Goal: Task Accomplishment & Management: Manage account settings

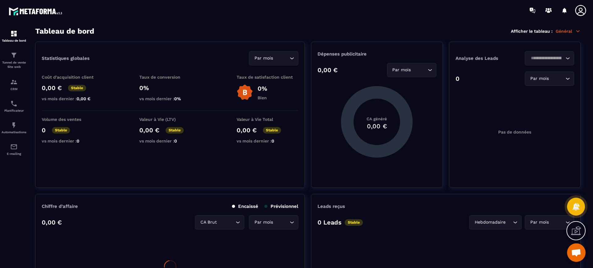
click at [585, 7] on icon at bounding box center [580, 10] width 12 height 12
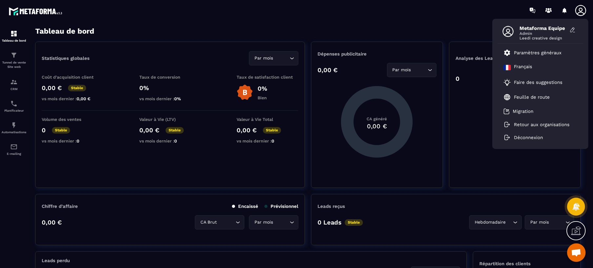
click at [580, 9] on icon at bounding box center [580, 10] width 12 height 12
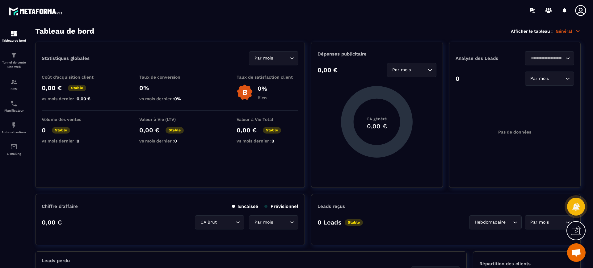
click at [580, 9] on icon at bounding box center [580, 10] width 12 height 12
click at [581, 11] on icon at bounding box center [580, 10] width 11 height 11
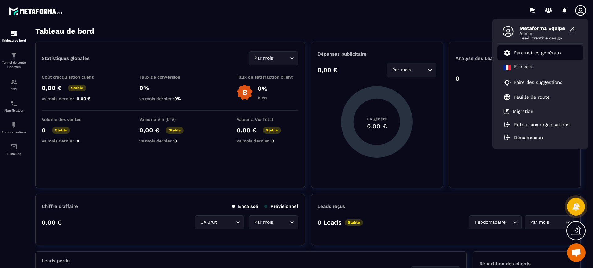
click at [525, 53] on p "Paramètres généraux" at bounding box center [538, 53] width 48 height 6
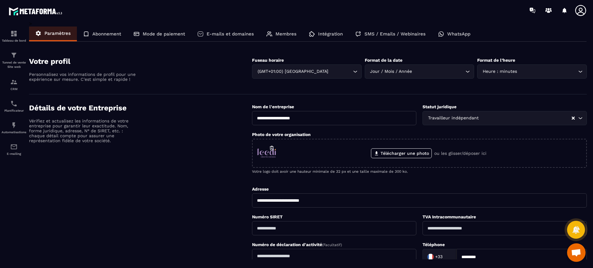
click at [328, 37] on div "Intégration" at bounding box center [326, 34] width 46 height 15
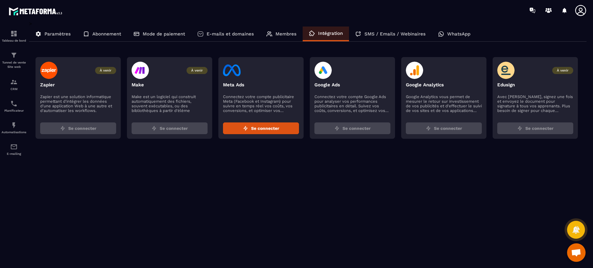
click at [288, 31] on p "Membres" at bounding box center [285, 34] width 21 height 6
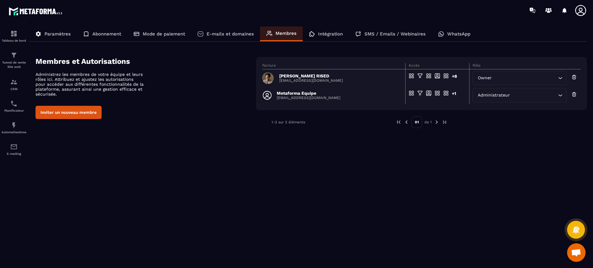
click at [579, 12] on icon at bounding box center [580, 10] width 11 height 11
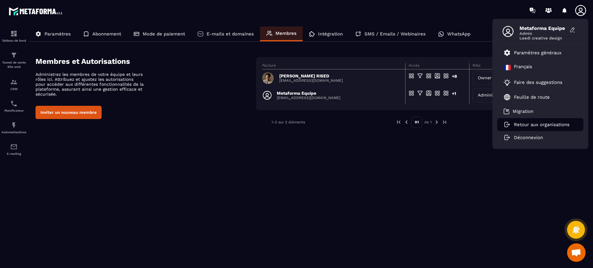
click at [524, 124] on p "Retour aux organisations" at bounding box center [542, 125] width 56 height 6
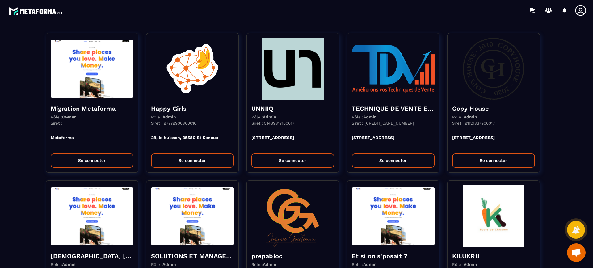
scroll to position [1433, 0]
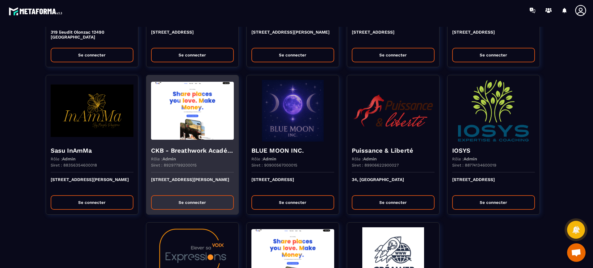
click at [218, 113] on img at bounding box center [192, 111] width 83 height 62
